Goal: Check status: Check status

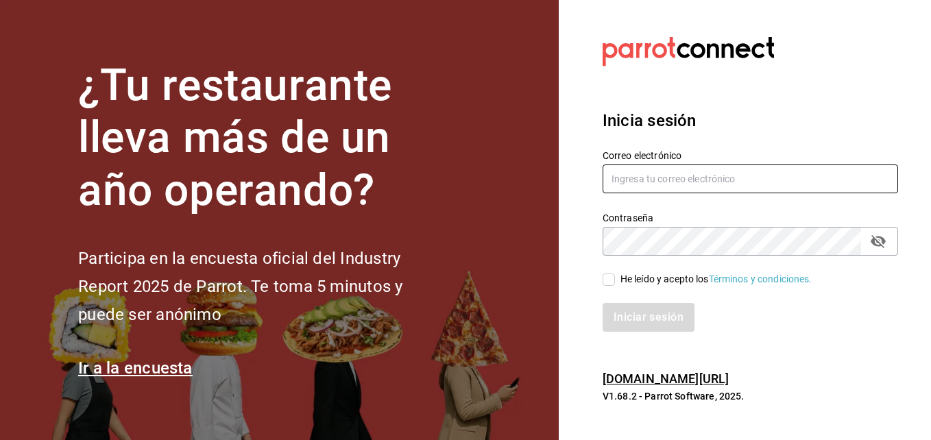
type input "sjoya@flamingosgolf.com.mx"
click at [607, 278] on input "He leído y acepto los Términos y condiciones." at bounding box center [608, 279] width 12 height 12
checkbox input "true"
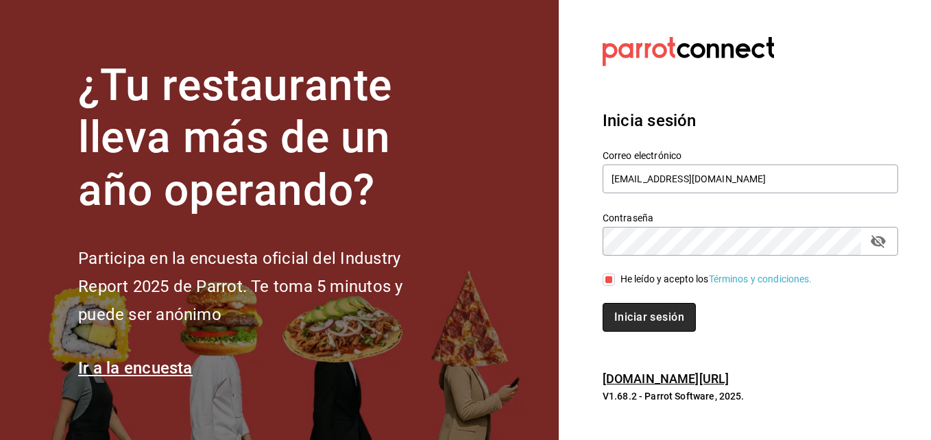
click at [633, 312] on button "Iniciar sesión" at bounding box center [648, 317] width 93 height 29
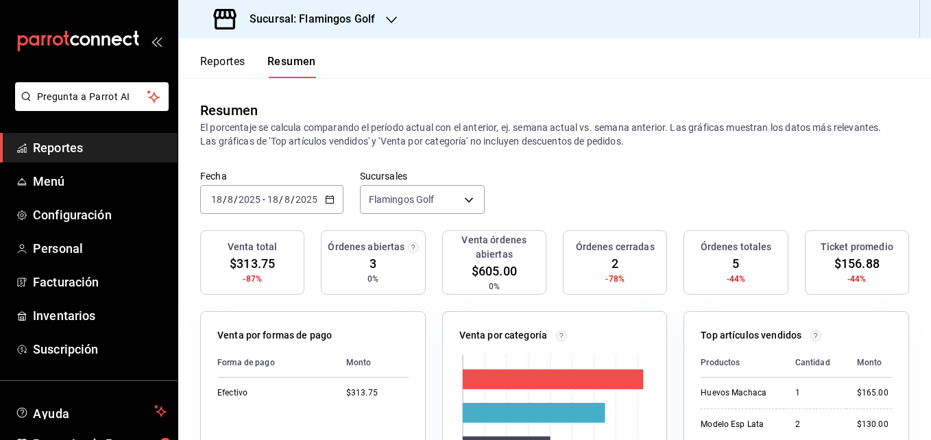
click at [230, 63] on button "Reportes" at bounding box center [222, 66] width 45 height 23
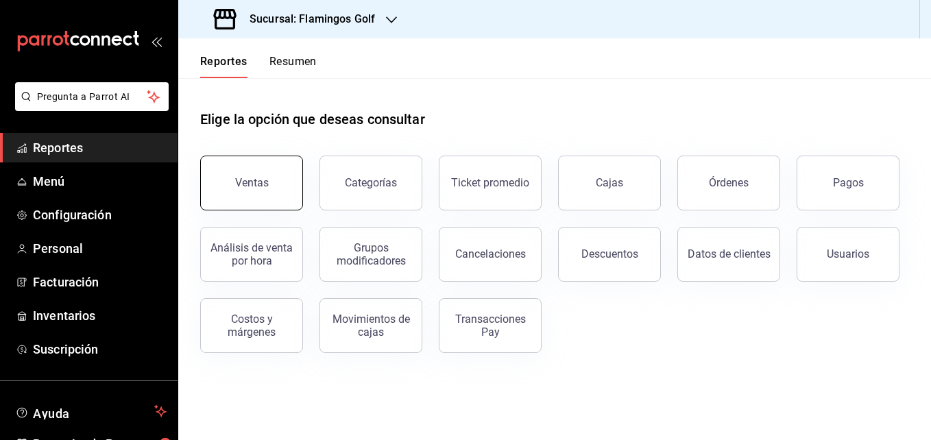
click at [271, 188] on button "Ventas" at bounding box center [251, 183] width 103 height 55
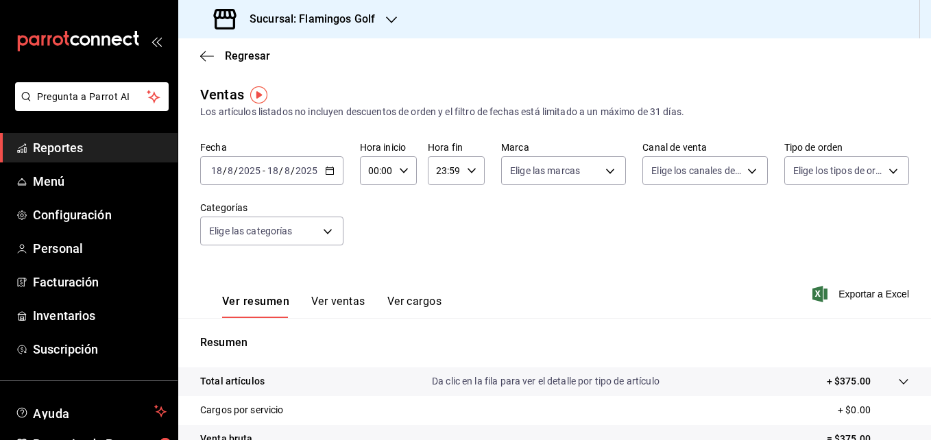
click at [328, 173] on icon "button" at bounding box center [330, 171] width 10 height 10
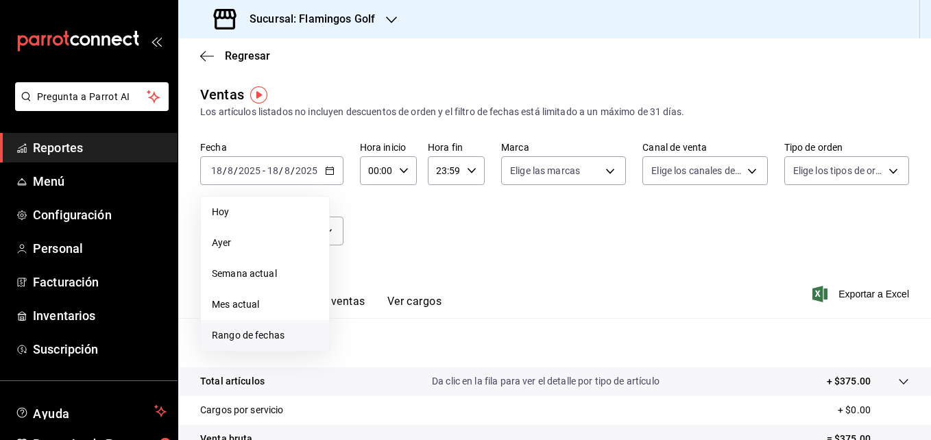
click at [253, 338] on span "Rango de fechas" at bounding box center [265, 335] width 106 height 14
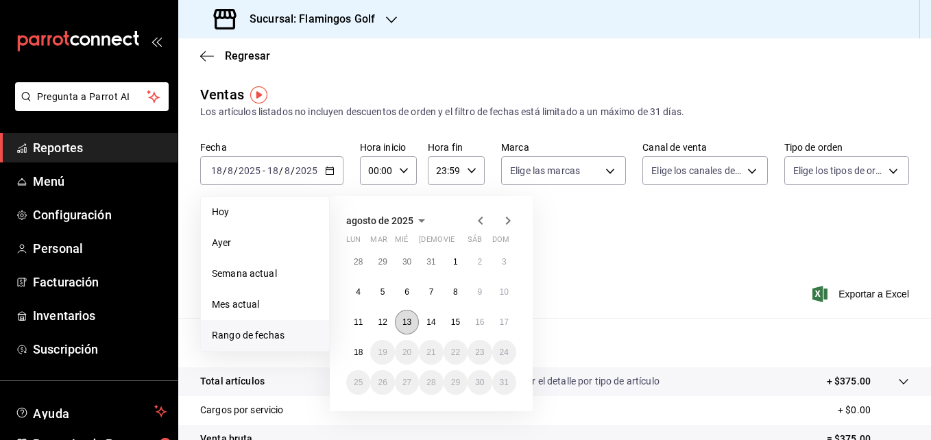
click at [416, 324] on button "13" at bounding box center [407, 322] width 24 height 25
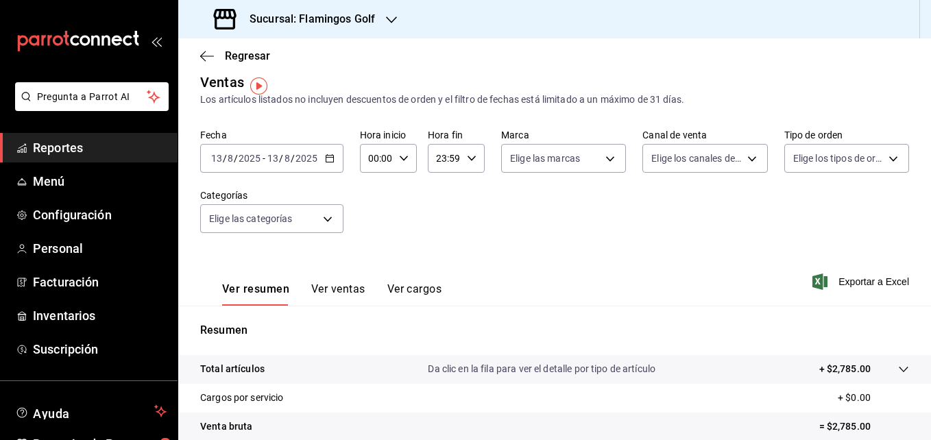
scroll to position [9, 0]
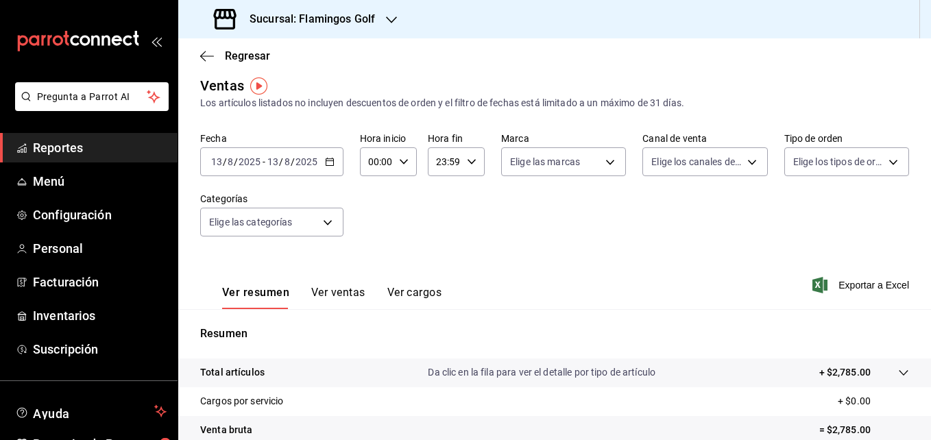
click at [328, 162] on icon "button" at bounding box center [330, 162] width 10 height 10
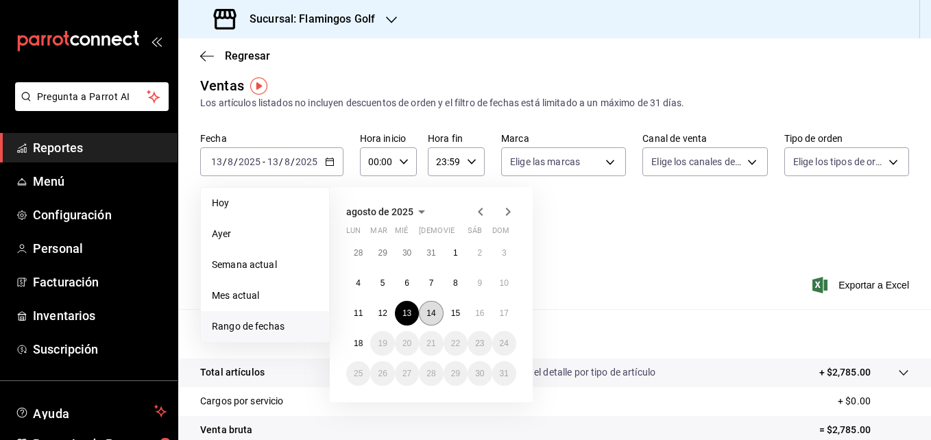
click at [426, 314] on abbr "14" at bounding box center [430, 313] width 9 height 10
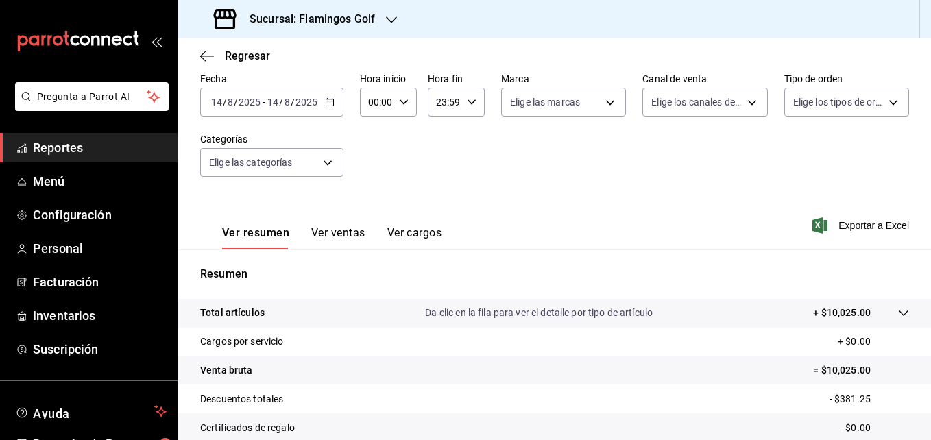
scroll to position [160, 0]
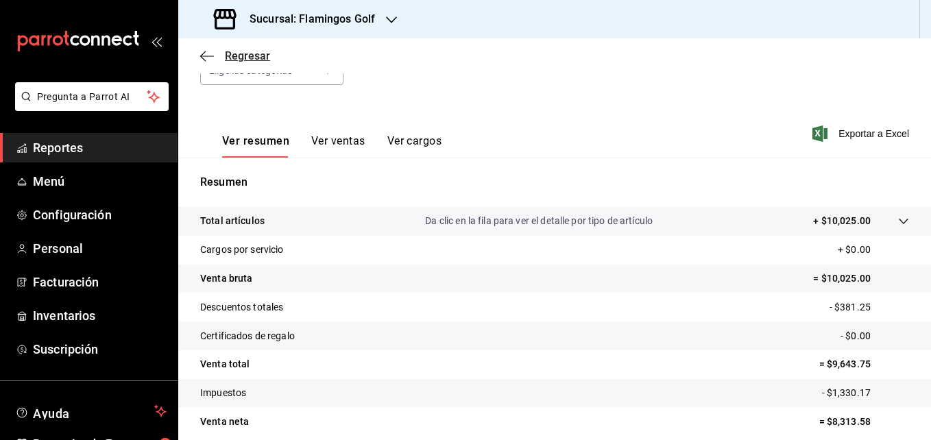
click at [200, 57] on icon "button" at bounding box center [207, 56] width 14 height 12
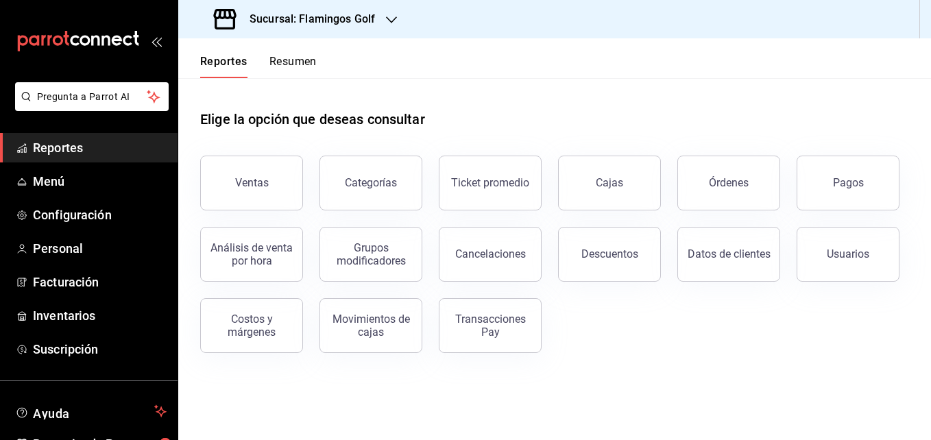
click at [395, 19] on icon "button" at bounding box center [391, 19] width 11 height 11
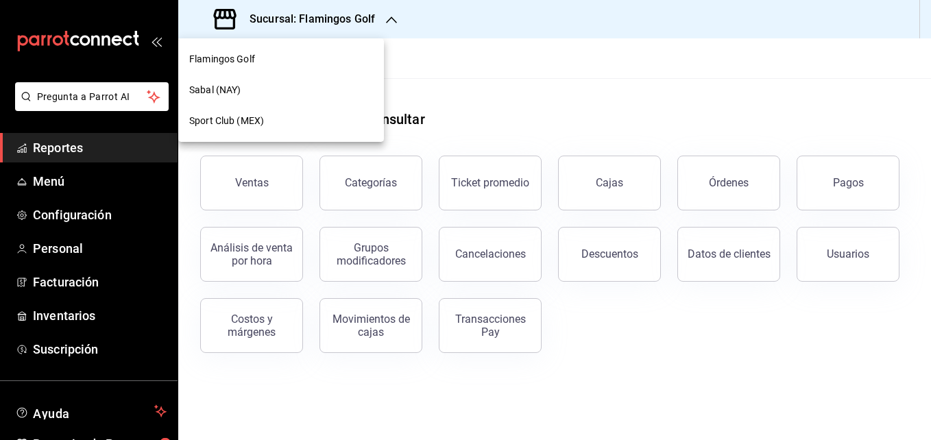
click at [243, 85] on div "Sabal (NAY)" at bounding box center [281, 90] width 184 height 14
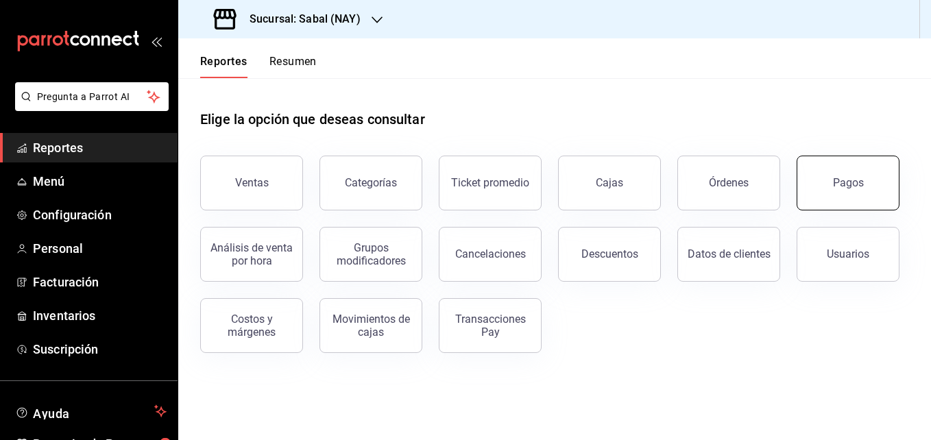
click at [839, 195] on button "Pagos" at bounding box center [847, 183] width 103 height 55
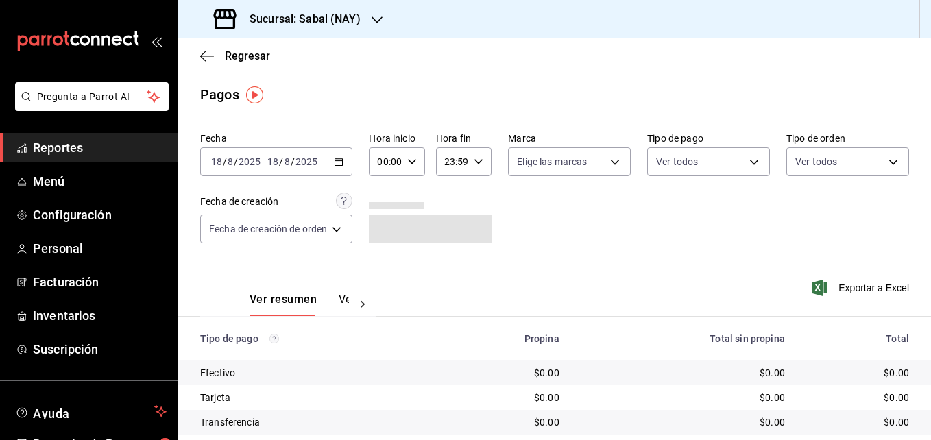
click at [339, 163] on icon "button" at bounding box center [339, 162] width 10 height 10
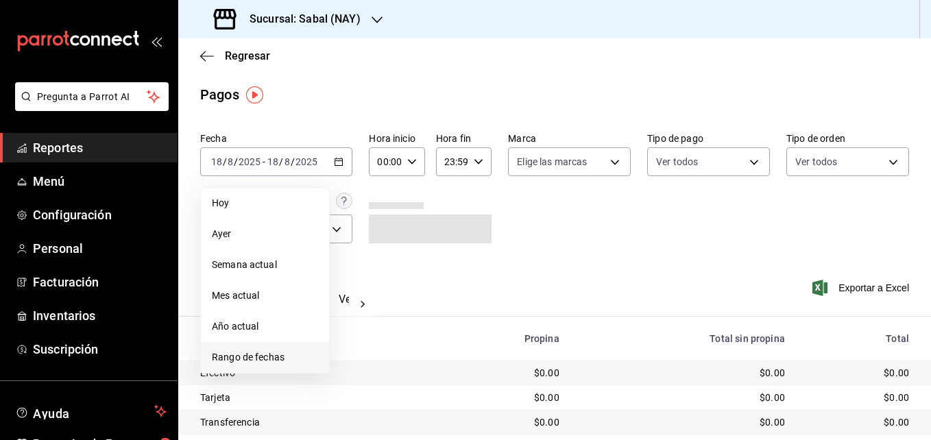
click at [244, 361] on span "Rango de fechas" at bounding box center [265, 357] width 106 height 14
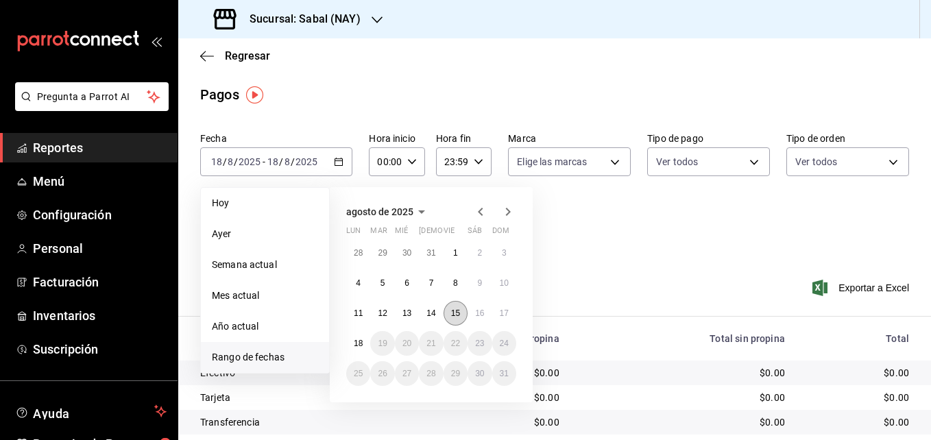
click at [457, 312] on abbr "15" at bounding box center [455, 313] width 9 height 10
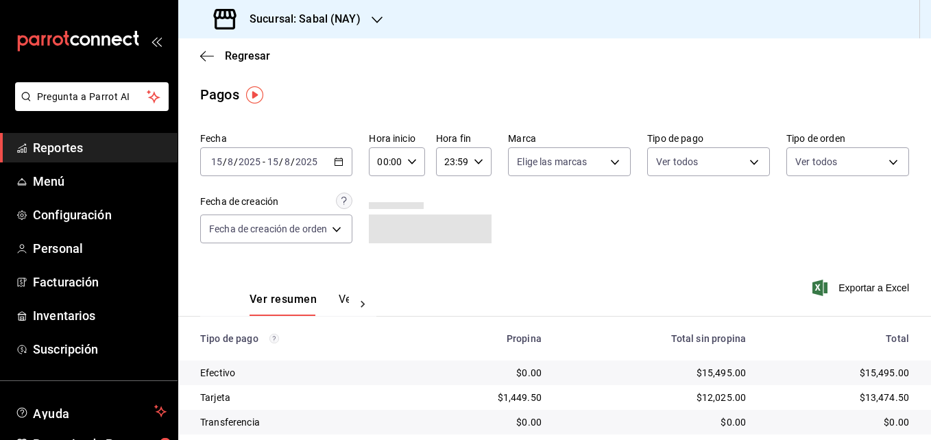
click at [338, 159] on \(Stroke\) "button" at bounding box center [338, 162] width 8 height 8
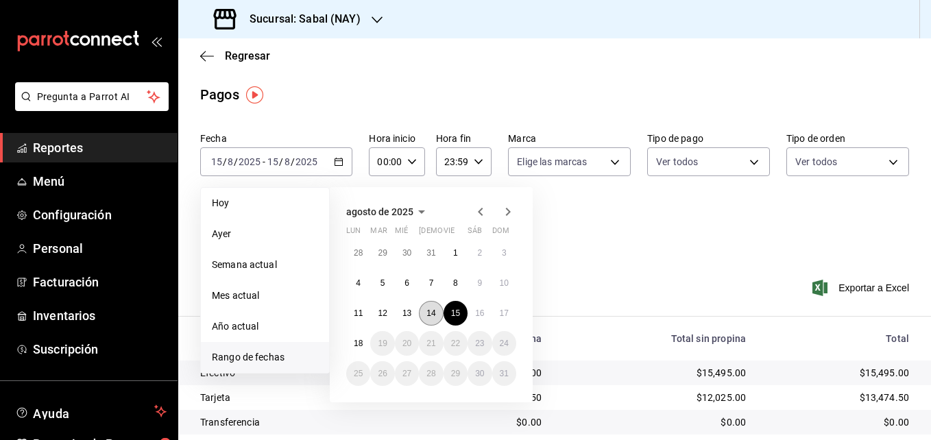
click at [429, 310] on abbr "14" at bounding box center [430, 313] width 9 height 10
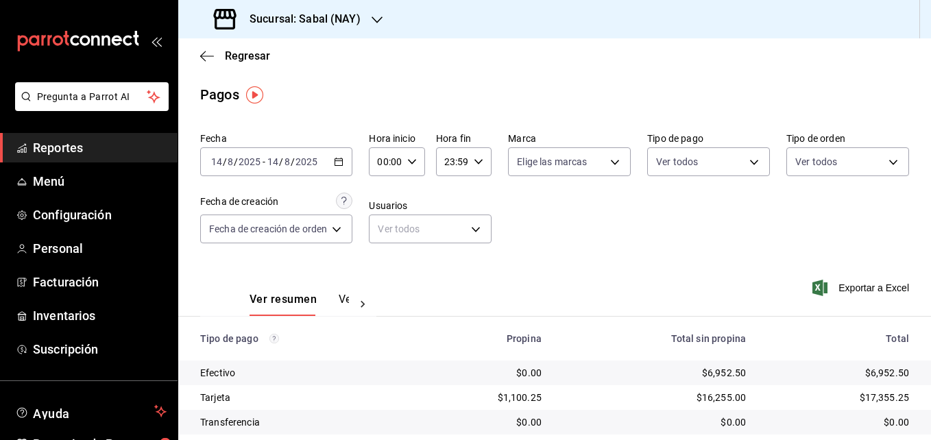
click at [339, 162] on icon "button" at bounding box center [339, 162] width 10 height 10
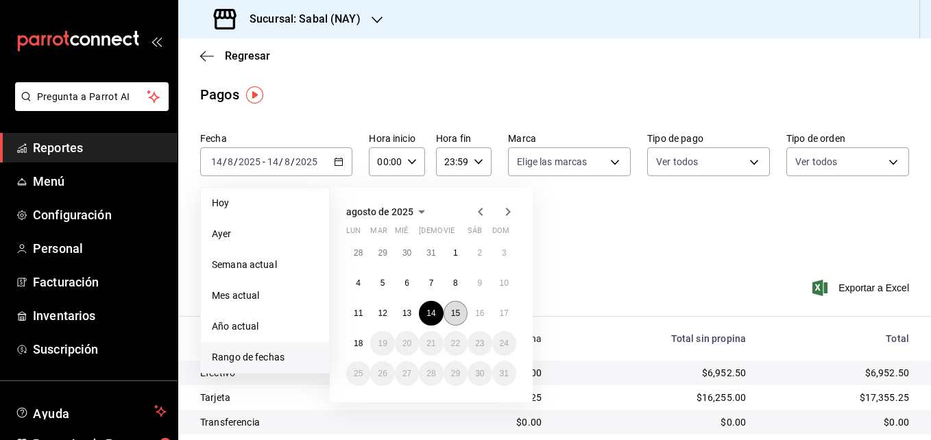
click at [455, 312] on abbr "15" at bounding box center [455, 313] width 9 height 10
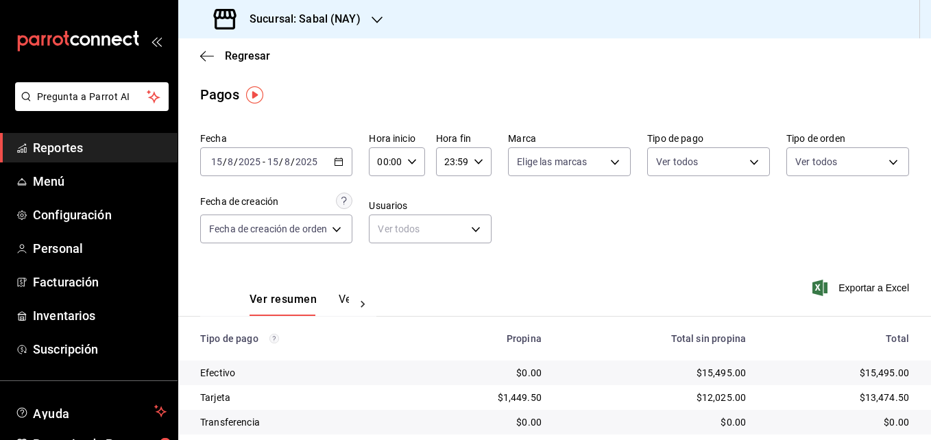
click at [339, 159] on \(Stroke\) "button" at bounding box center [338, 162] width 8 height 8
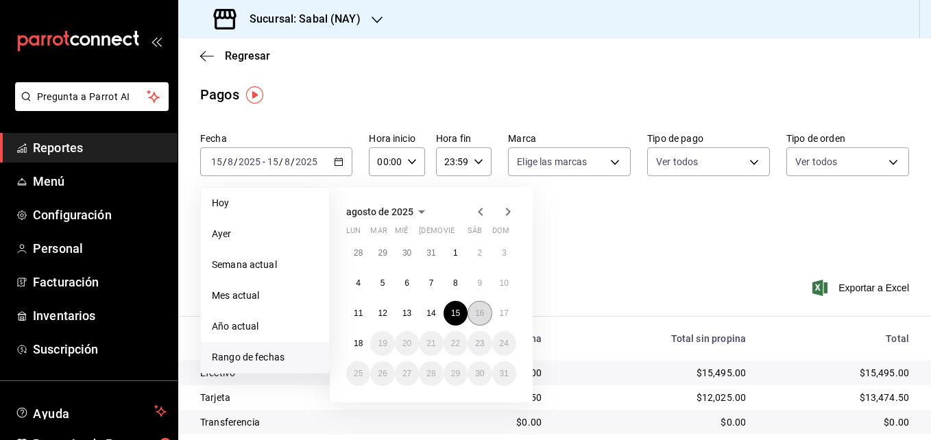
click at [477, 311] on abbr "16" at bounding box center [479, 313] width 9 height 10
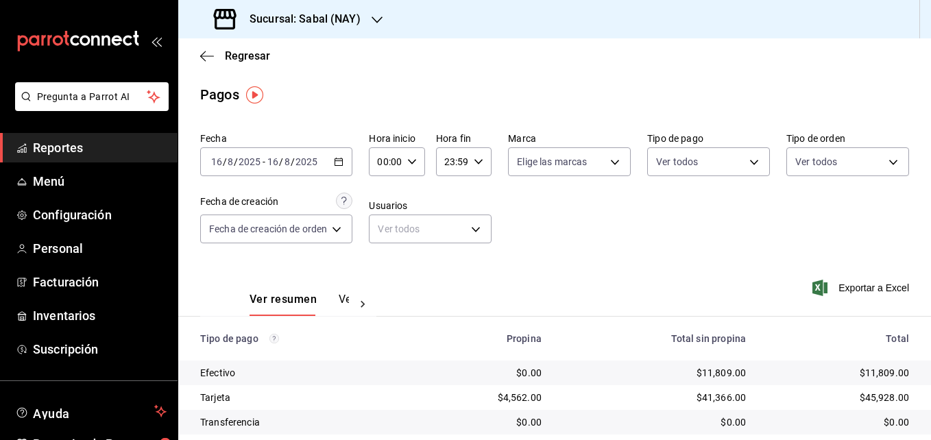
click at [341, 163] on icon "button" at bounding box center [339, 162] width 10 height 10
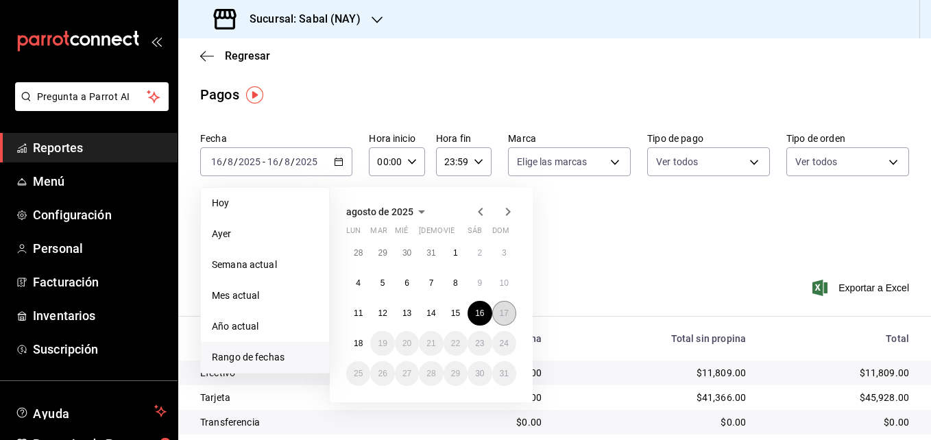
click at [497, 313] on button "17" at bounding box center [504, 313] width 24 height 25
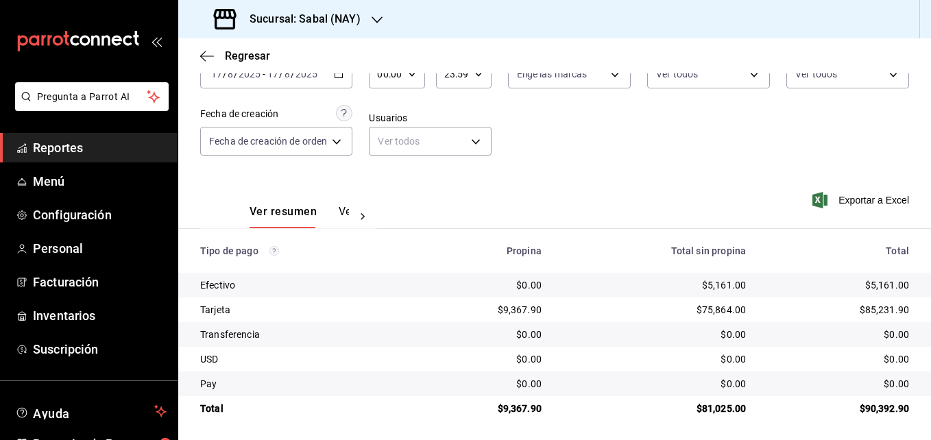
scroll to position [91, 0]
